Goal: Navigation & Orientation: Go to known website

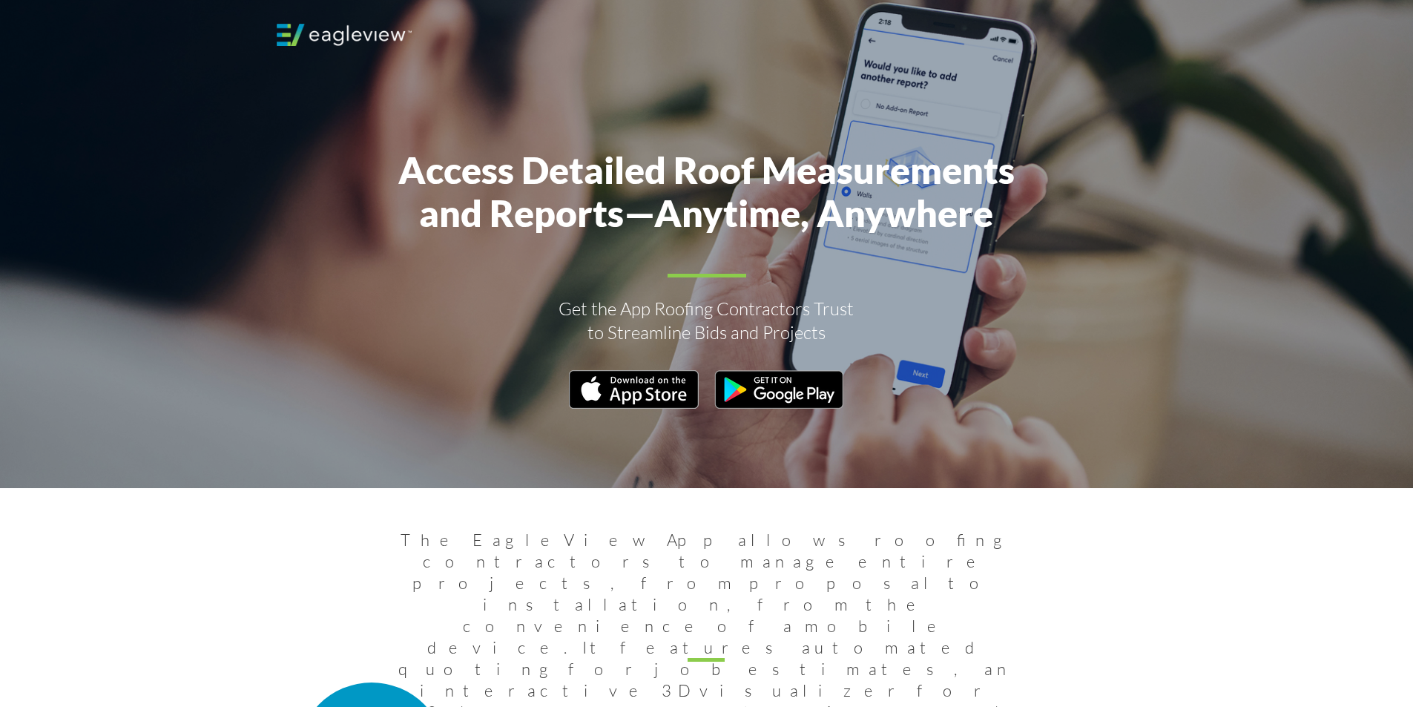
click at [301, 41] on img at bounding box center [344, 35] width 135 height 22
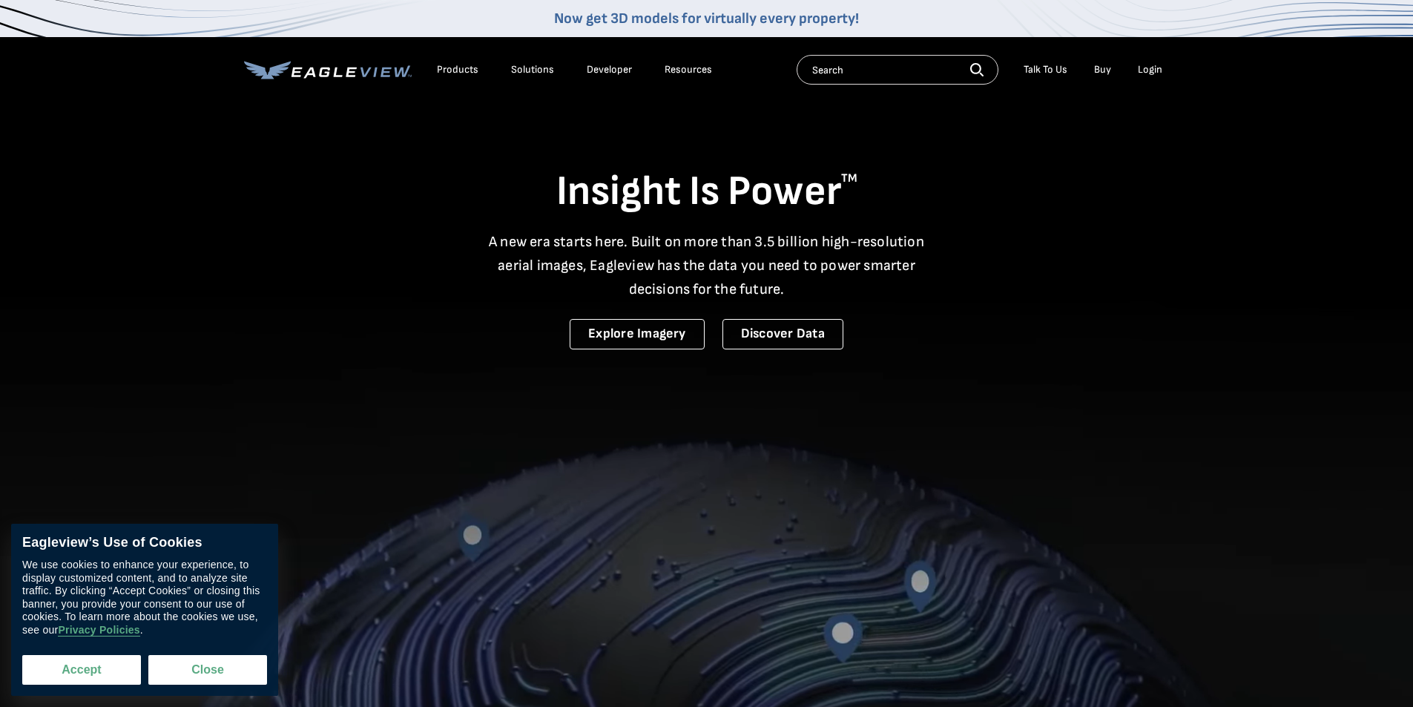
click at [75, 664] on button "Accept" at bounding box center [81, 670] width 119 height 30
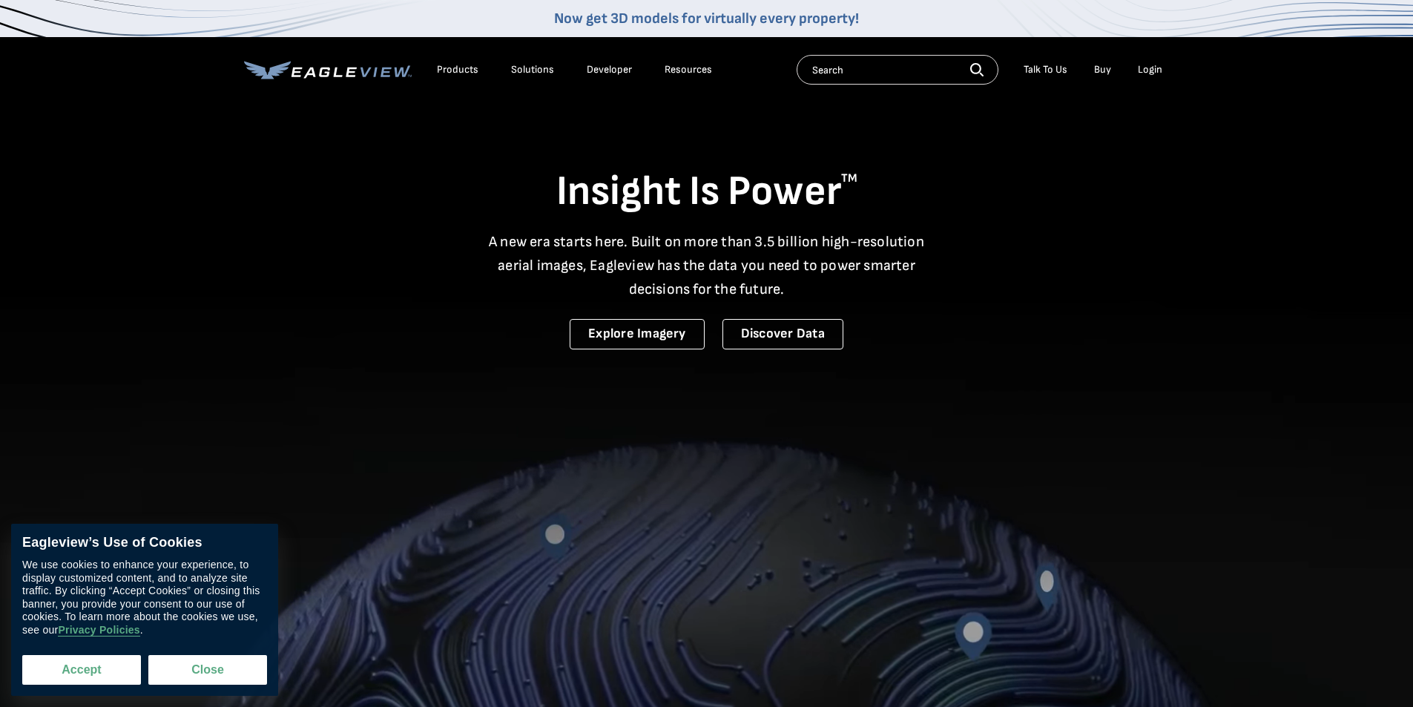
checkbox input "true"
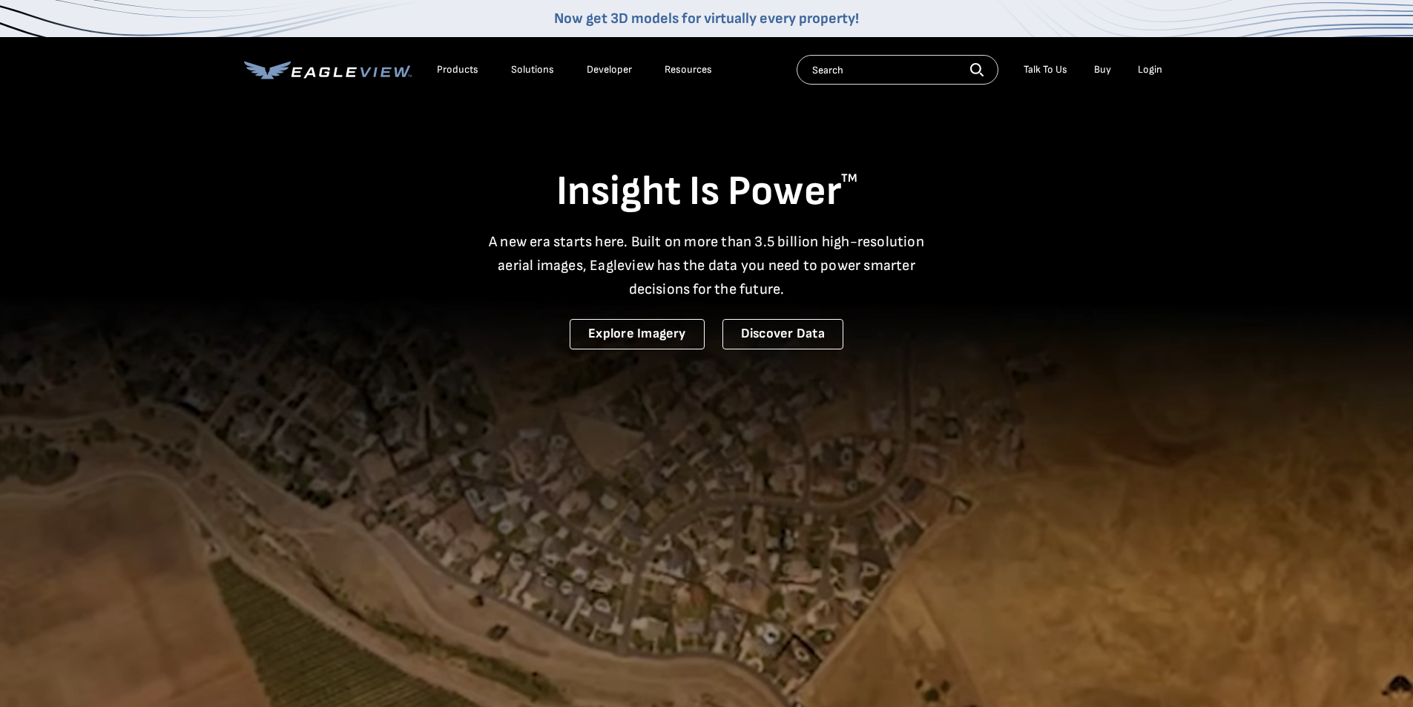
click at [1160, 76] on div "Login" at bounding box center [1150, 69] width 24 height 13
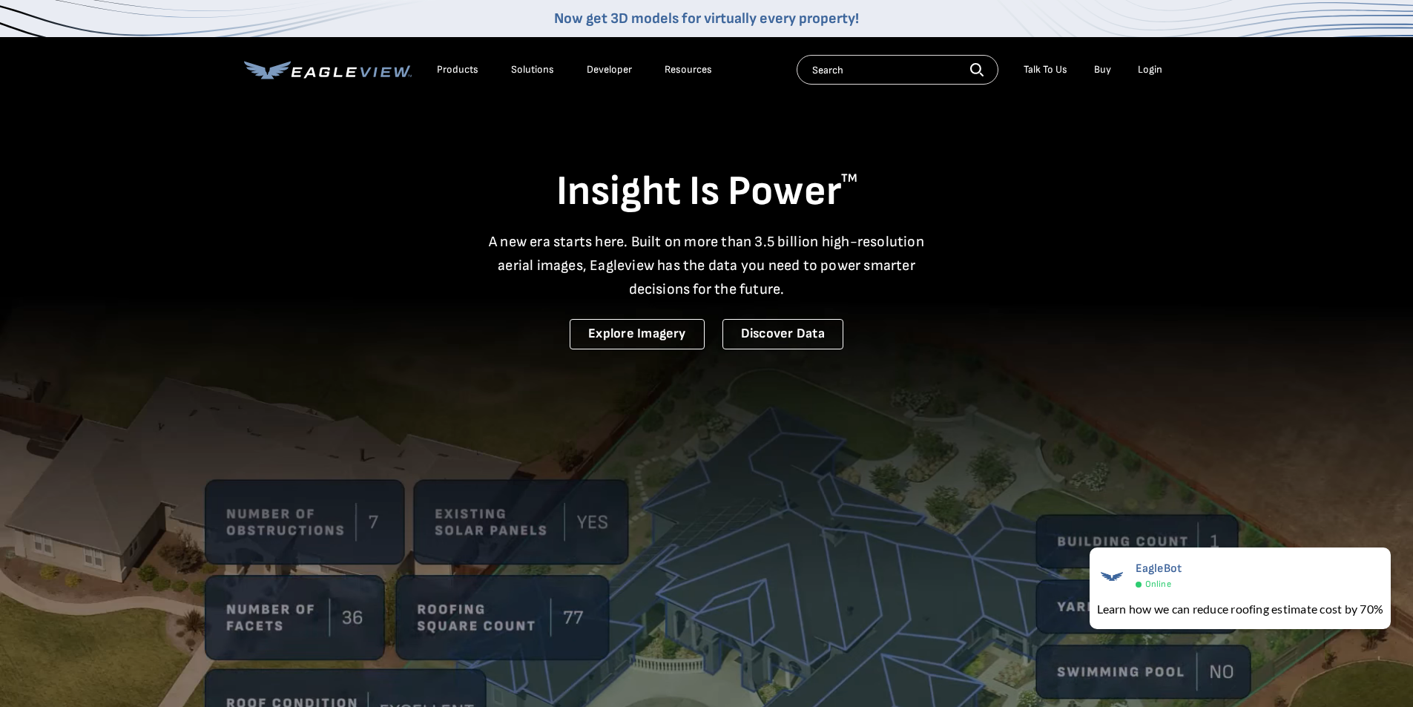
click at [1158, 67] on div "Login" at bounding box center [1150, 69] width 24 height 13
